Goal: Task Accomplishment & Management: Manage account settings

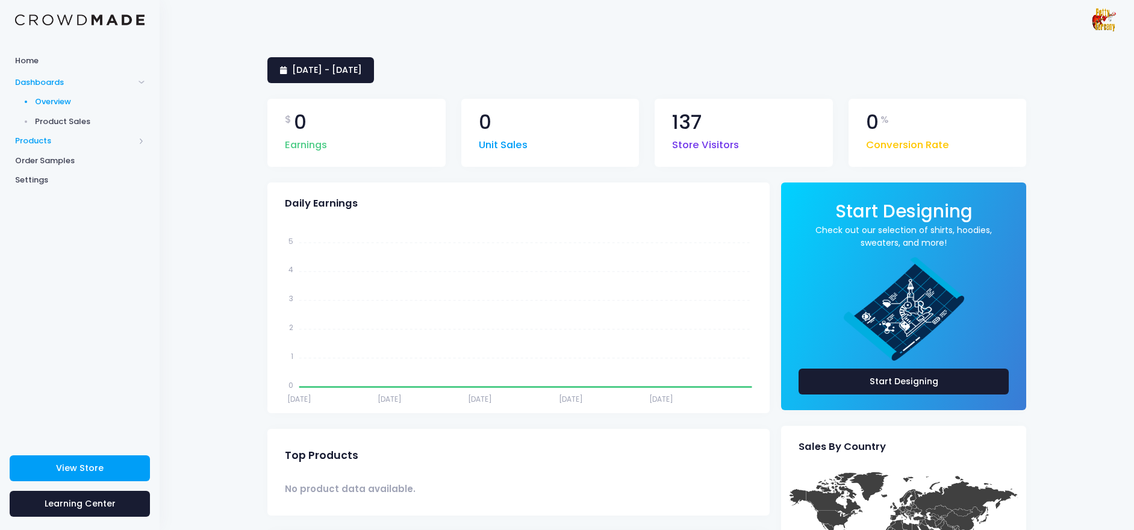
click at [34, 143] on span "Products" at bounding box center [74, 141] width 119 height 12
click at [67, 144] on span "Product Editor" at bounding box center [90, 141] width 110 height 12
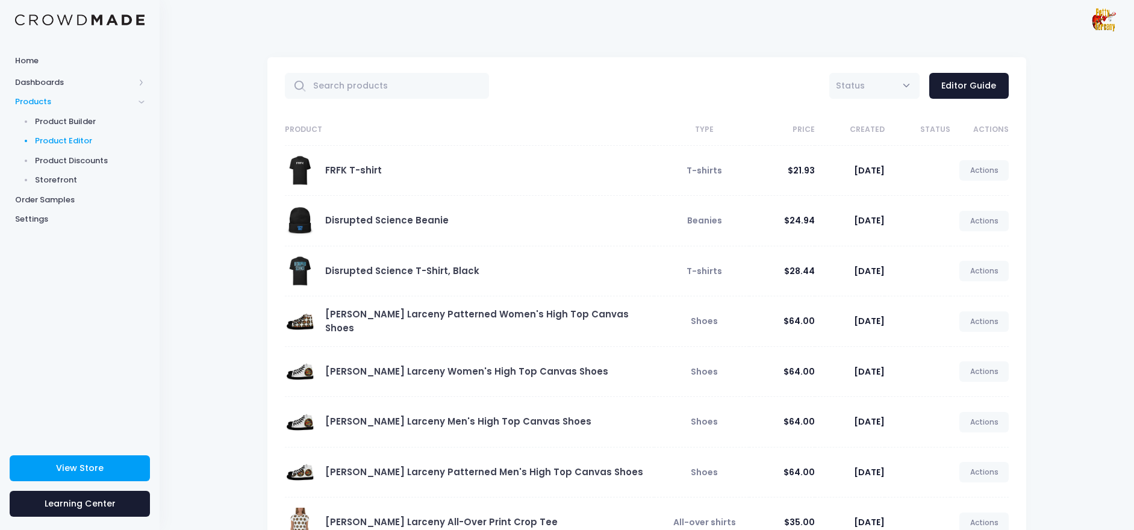
click at [998, 173] on link "Actions" at bounding box center [984, 170] width 49 height 20
click at [966, 243] on link "Unpublish" at bounding box center [972, 243] width 64 height 21
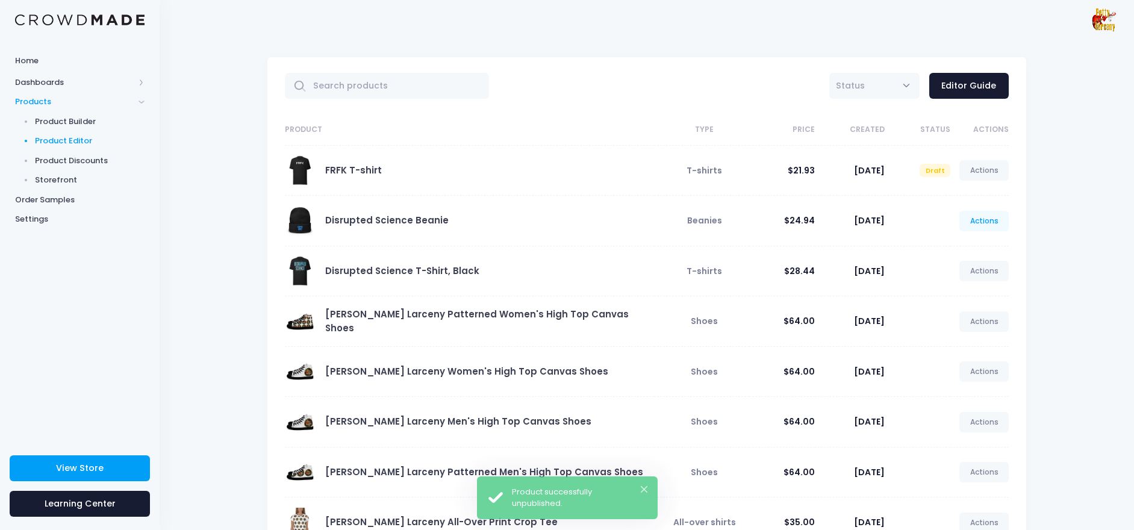
click at [993, 222] on link "Actions" at bounding box center [984, 221] width 49 height 20
click at [960, 289] on link "Unpublish" at bounding box center [972, 293] width 64 height 21
click at [987, 272] on link "Actions" at bounding box center [984, 271] width 49 height 20
drag, startPoint x: 975, startPoint y: 345, endPoint x: 1040, endPoint y: 323, distance: 68.8
click at [975, 345] on link "Unpublish" at bounding box center [972, 343] width 64 height 21
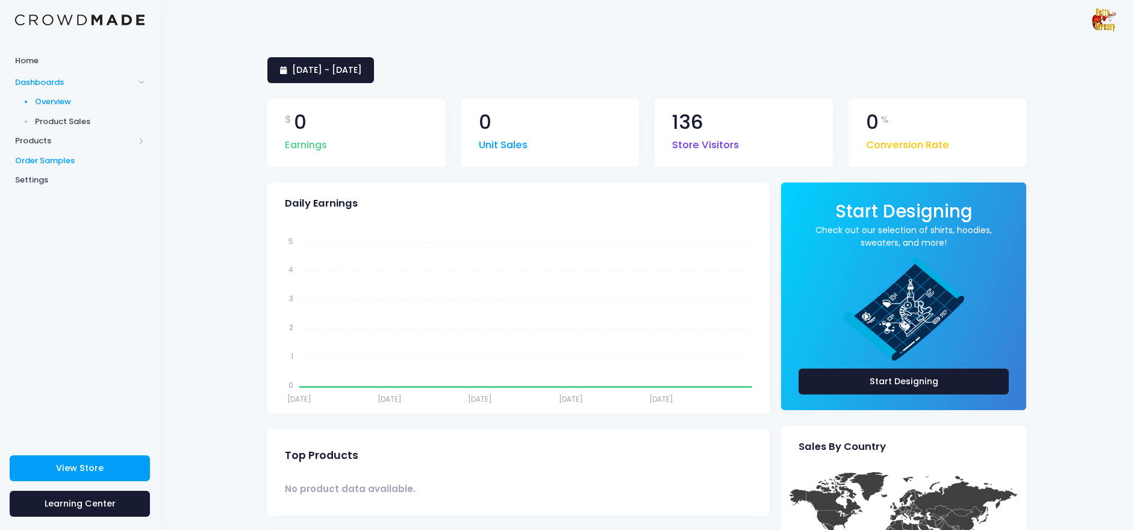
click at [38, 158] on span "Order Samples" at bounding box center [80, 161] width 130 height 12
